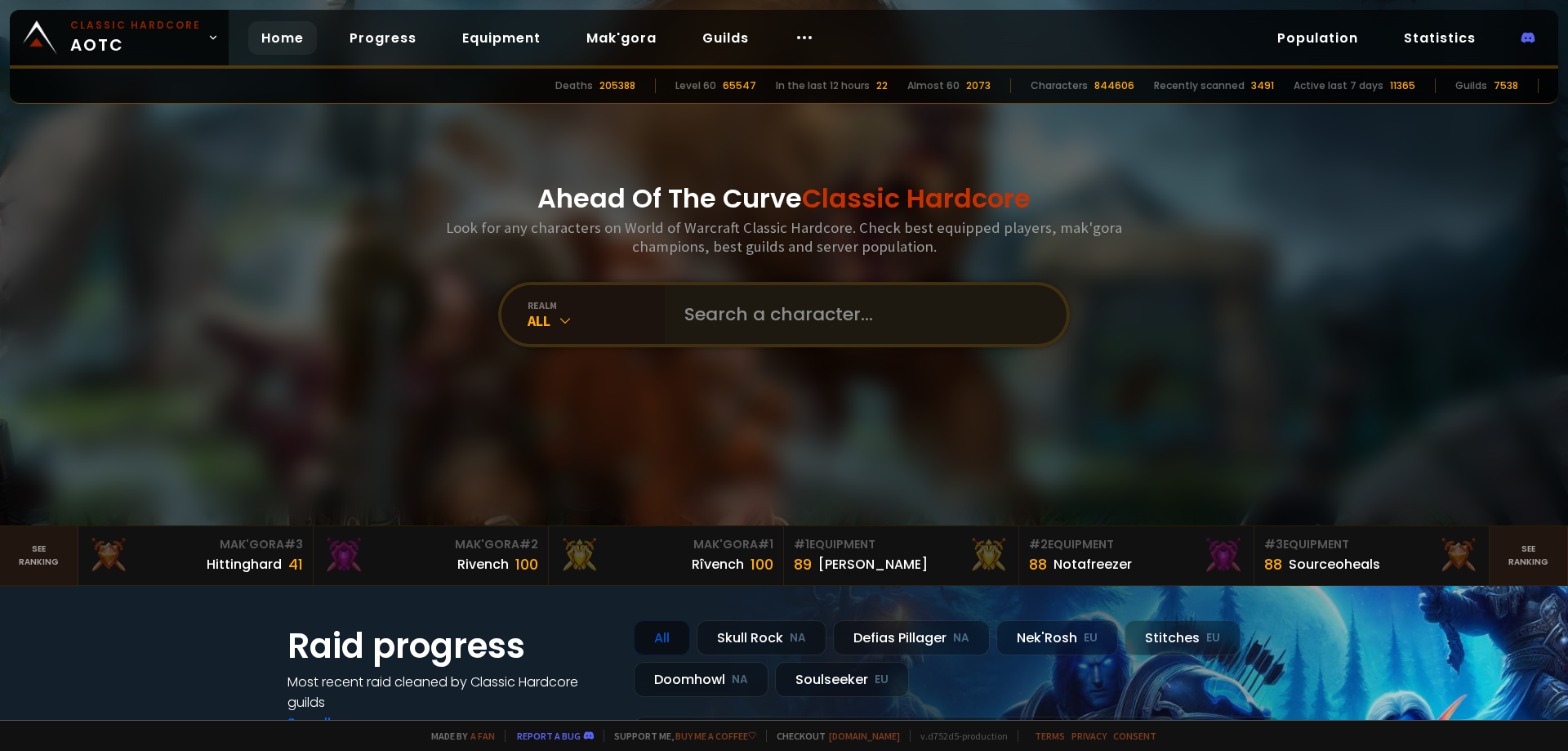
click at [668, 313] on div at bounding box center [866, 314] width 402 height 59
click at [678, 310] on input "text" at bounding box center [861, 314] width 372 height 59
type input "lemondamage"
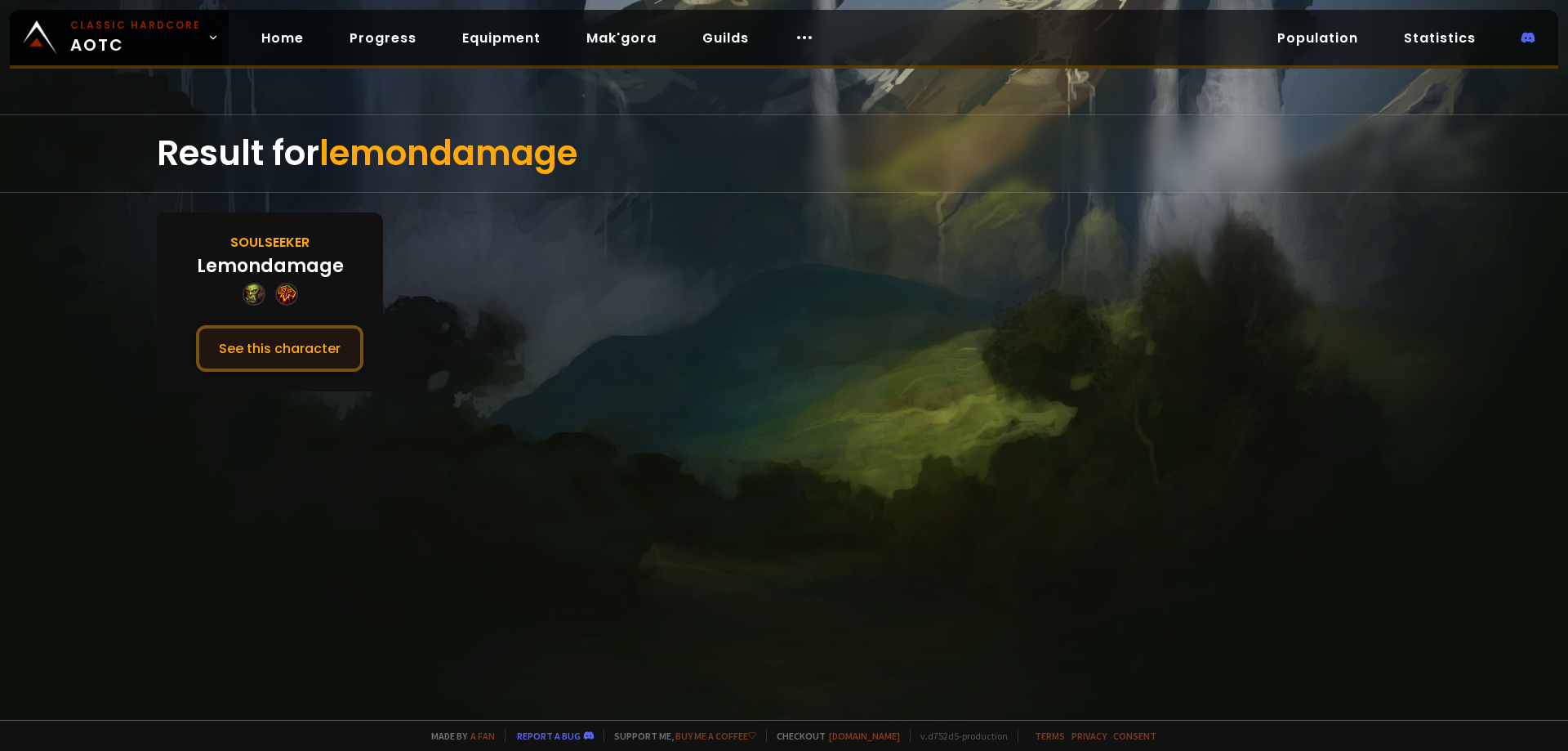
click at [340, 336] on button "See this character" at bounding box center [280, 348] width 168 height 47
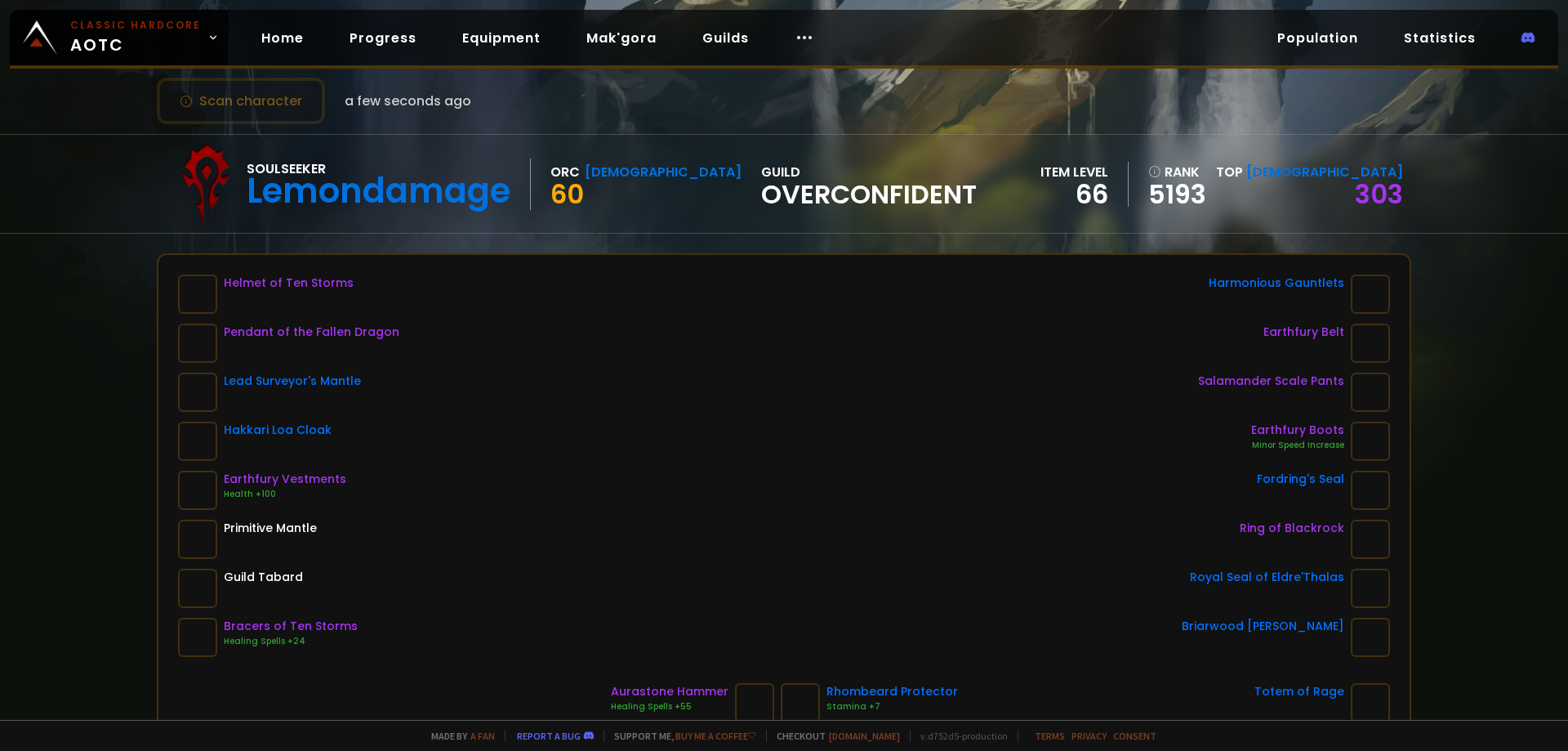
scroll to position [82, 0]
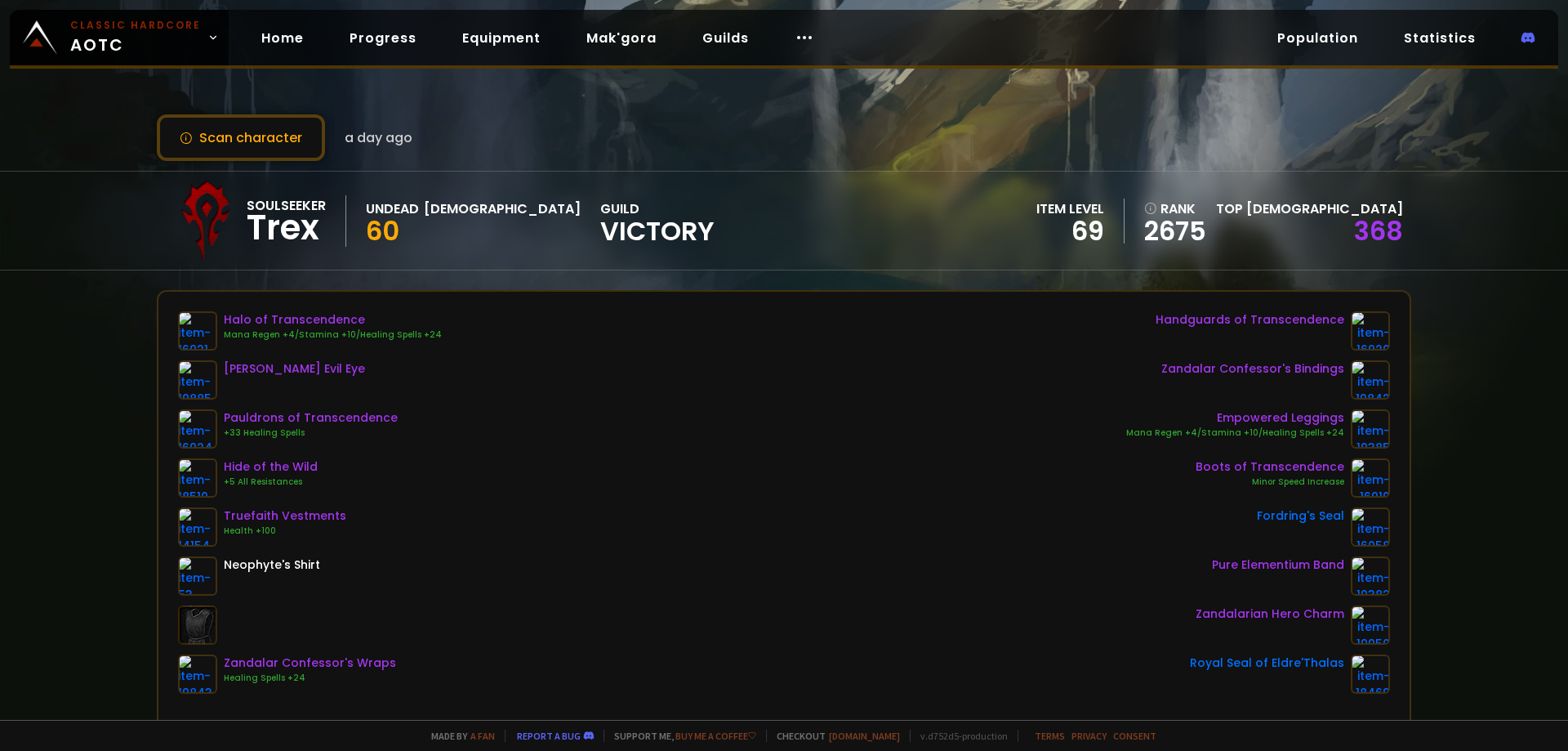
drag, startPoint x: 586, startPoint y: 287, endPoint x: 596, endPoint y: 280, distance: 12.2
